Goal: Information Seeking & Learning: Learn about a topic

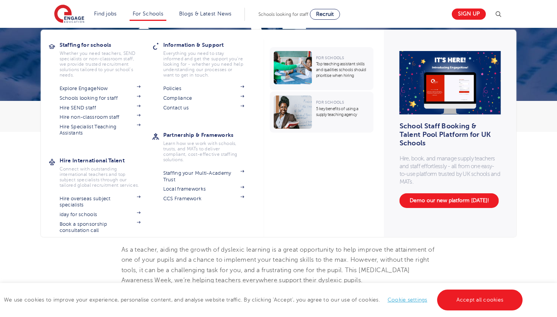
scroll to position [81, 0]
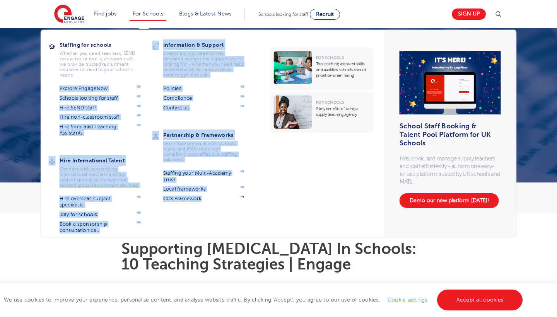
drag, startPoint x: 55, startPoint y: 83, endPoint x: 239, endPoint y: 202, distance: 218.9
click at [239, 202] on div "Staffing for schools Whether you need teachers, SEND specialists or non-classro…" at bounding box center [152, 138] width 207 height 200
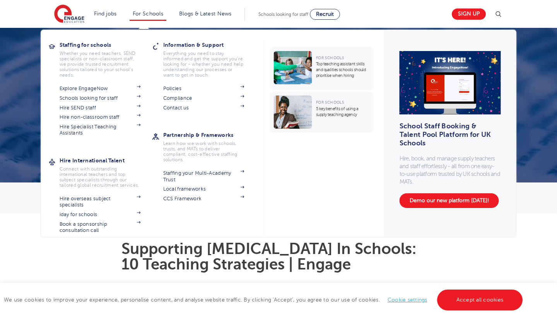
click at [210, 218] on div "Information & Support Everything you need to stay informed and get the support …" at bounding box center [204, 138] width 104 height 198
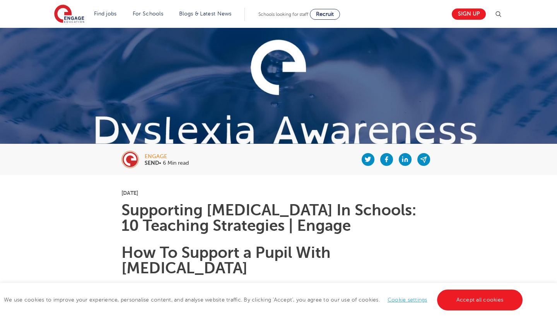
scroll to position [43, 0]
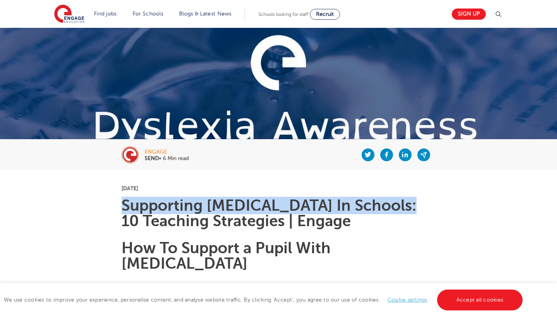
drag, startPoint x: 123, startPoint y: 206, endPoint x: 143, endPoint y: 227, distance: 29.5
click at [143, 227] on h1 "Supporting [MEDICAL_DATA] In Schools: 10 Teaching Strategies | Engage" at bounding box center [278, 213] width 314 height 31
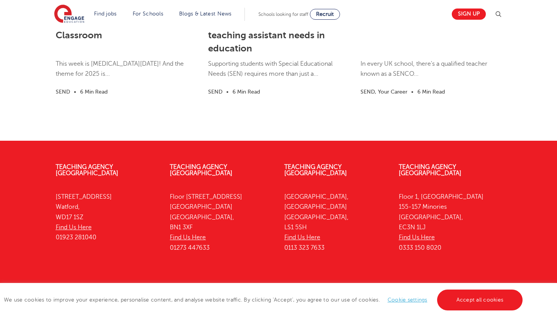
scroll to position [2369, 0]
